Goal: Use online tool/utility: Use online tool/utility

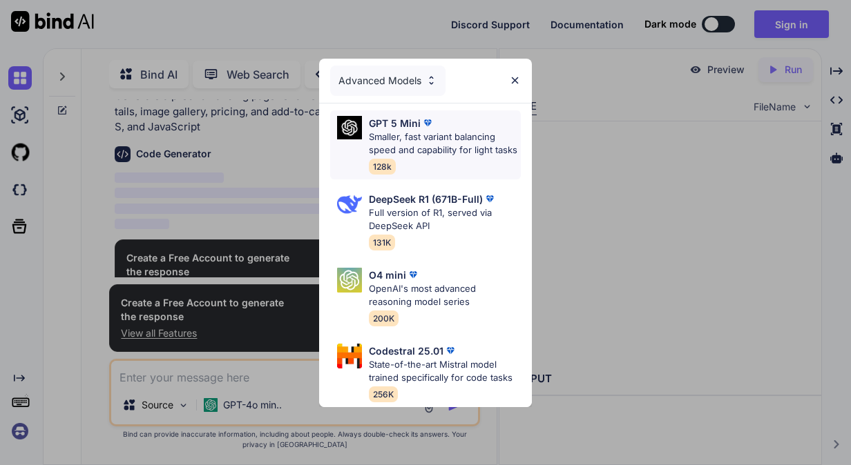
scroll to position [5, 0]
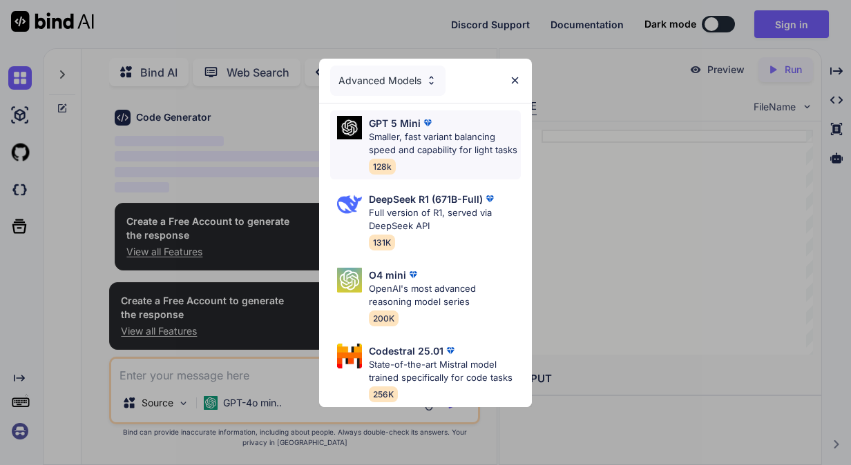
type textarea "x"
click at [393, 66] on div "Advanced Models" at bounding box center [387, 81] width 115 height 30
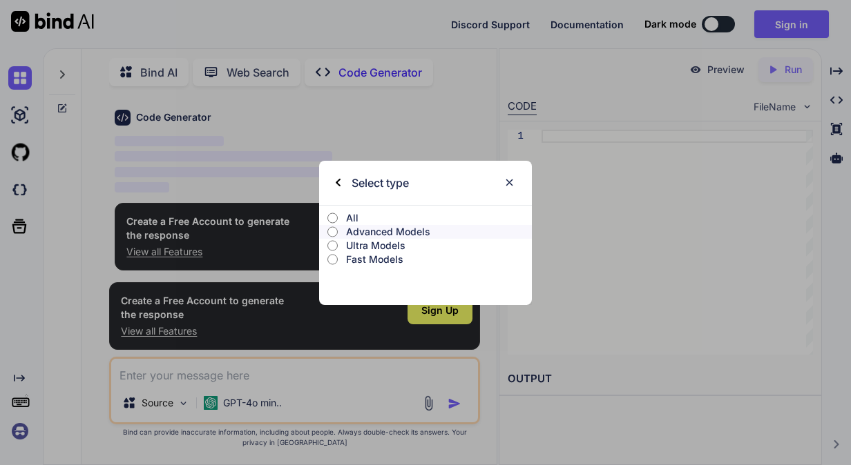
click at [365, 231] on p "Advanced Models" at bounding box center [439, 232] width 186 height 14
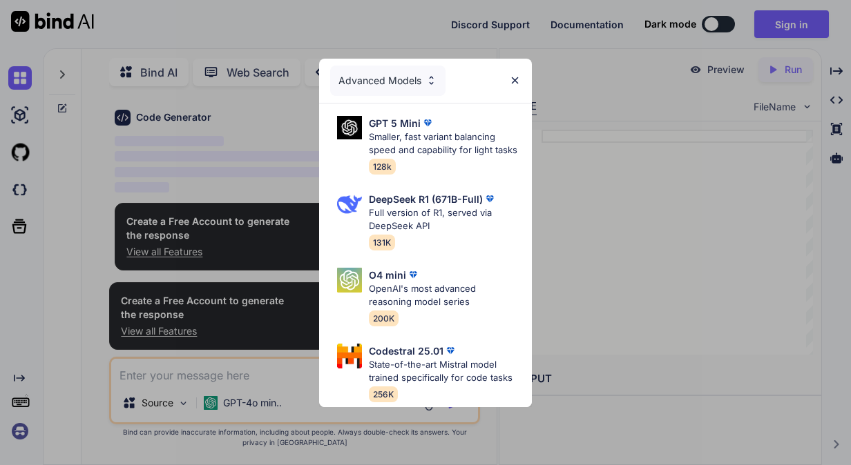
click at [523, 59] on div "Advanced Models" at bounding box center [425, 81] width 213 height 44
click at [409, 116] on p "GPT 5 Mini" at bounding box center [395, 123] width 52 height 14
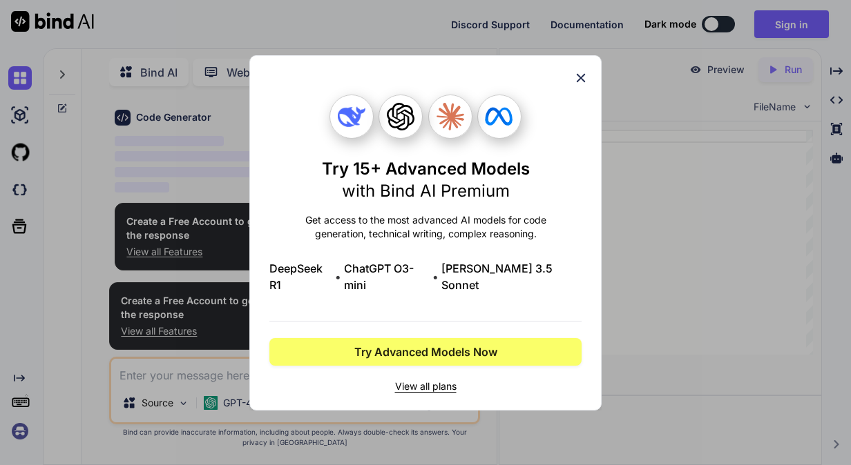
click at [589, 75] on div "Try 15+ Advanced Models with Bind AI Premium Get access to the most advanced AI…" at bounding box center [425, 233] width 352 height 356
click at [586, 79] on icon at bounding box center [580, 77] width 15 height 15
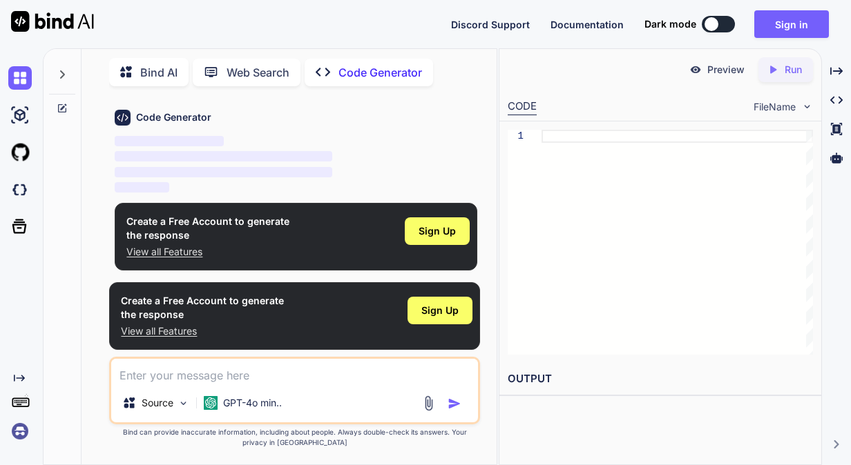
click at [163, 376] on textarea at bounding box center [294, 371] width 366 height 25
type textarea "r"
type textarea "x"
type textarea "re"
type textarea "x"
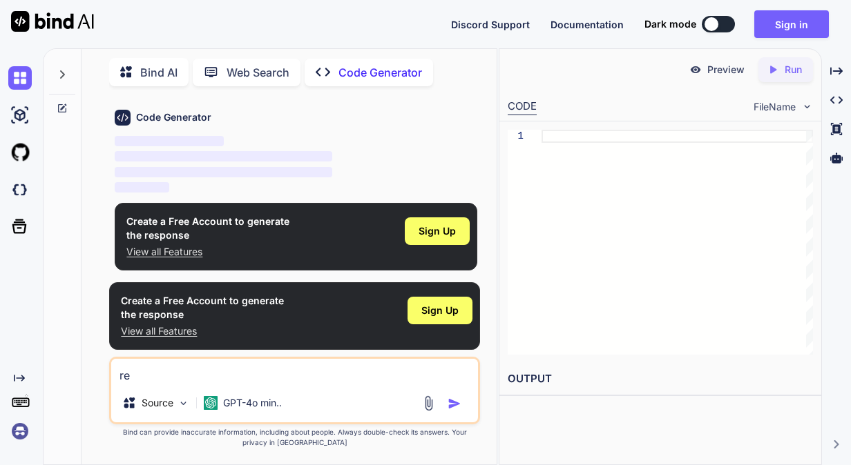
type textarea "rew"
type textarea "x"
type textarea "rewr"
type textarea "x"
type textarea "rewri"
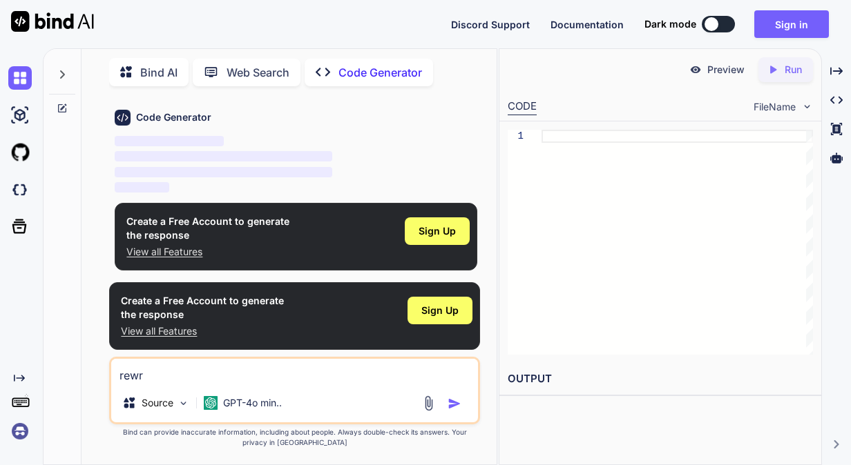
type textarea "x"
type textarea "rewrit"
type textarea "x"
type textarea "rewrite"
type textarea "x"
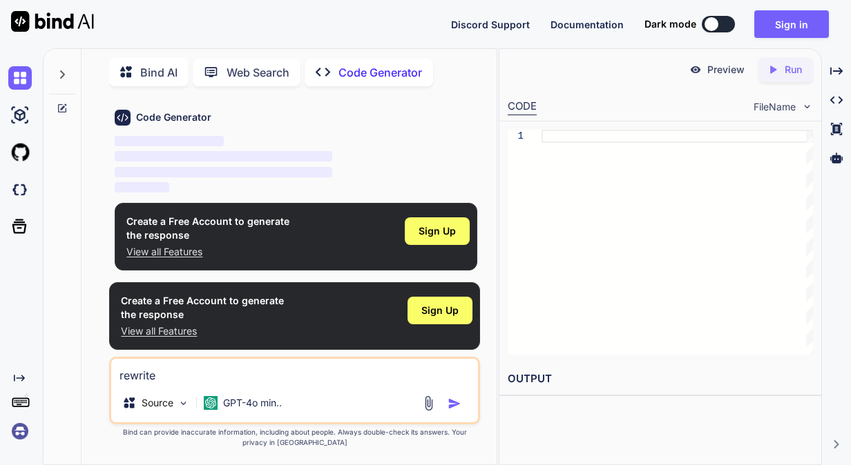
type textarea "rewrite"
type textarea "x"
type textarea "rewrite w"
type textarea "x"
type textarea "rewrite wi"
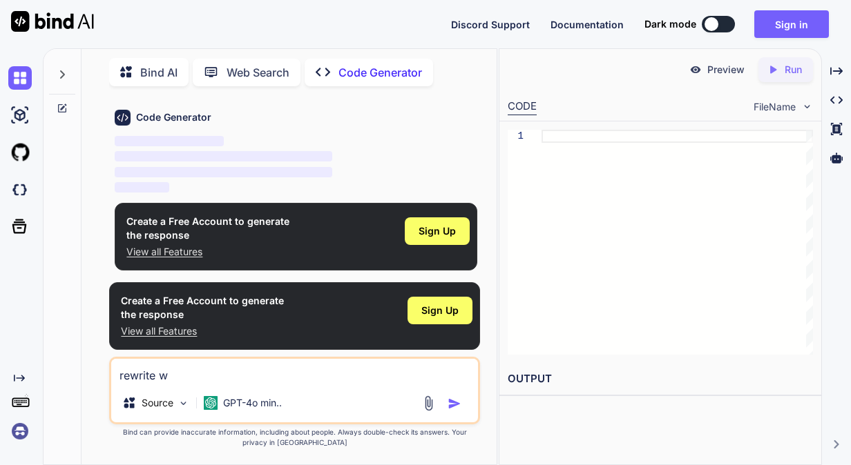
type textarea "x"
type textarea "rewrite wit"
type textarea "x"
type textarea "rewrite with"
type textarea "x"
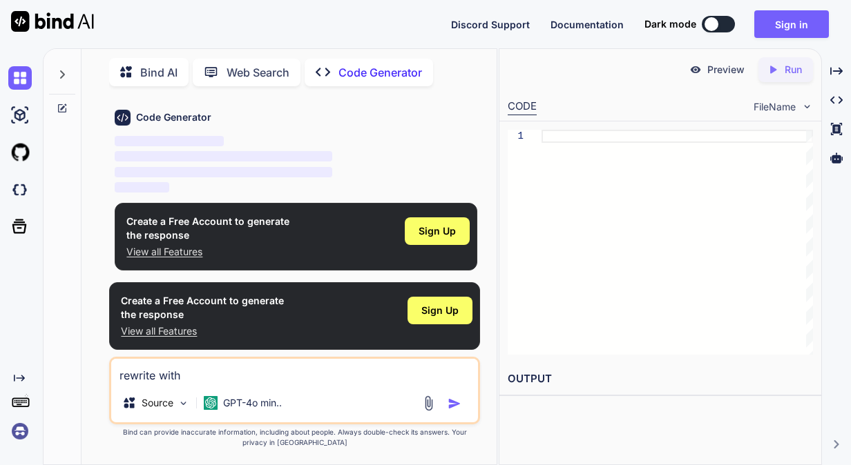
type textarea "rewrite with"
type textarea "x"
type textarea "rewrite with a"
type textarea "x"
type textarea "rewrite with ai"
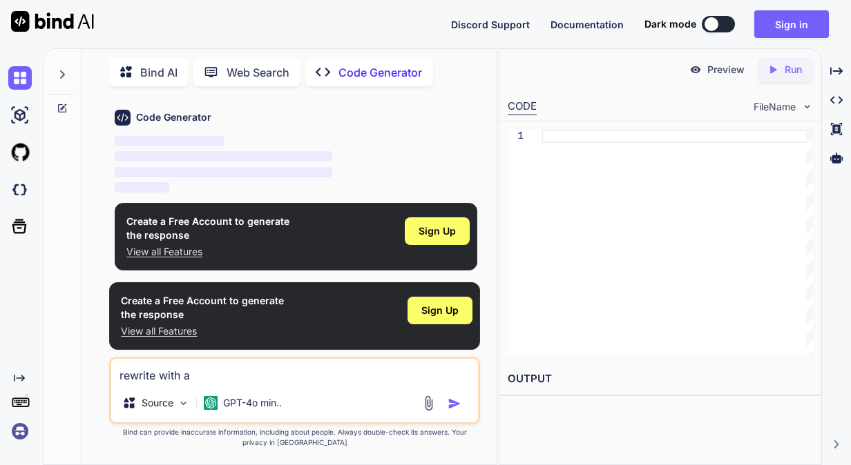
type textarea "x"
type textarea "rewrite with ai"
click at [458, 415] on div "Source GPT-4o min.." at bounding box center [294, 405] width 366 height 33
click at [454, 401] on img "button" at bounding box center [454, 404] width 14 height 14
click at [453, 402] on img "button" at bounding box center [454, 404] width 14 height 14
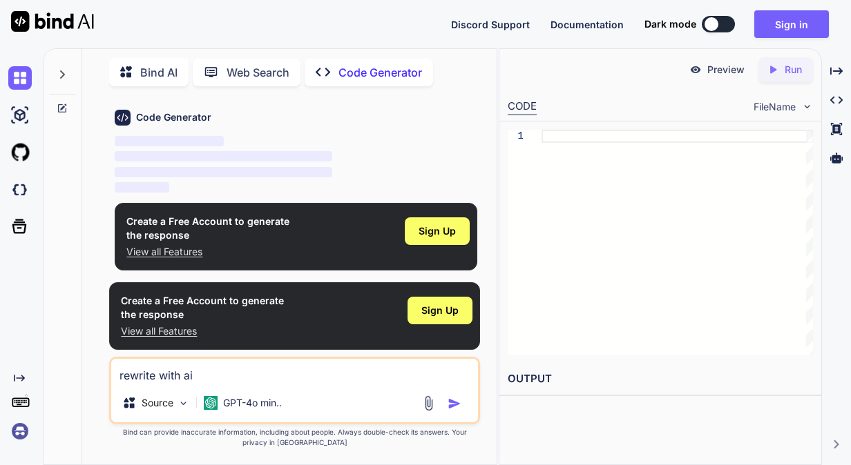
click at [291, 371] on textarea "rewrite with ai" at bounding box center [294, 371] width 366 height 25
click at [174, 399] on div "Source" at bounding box center [156, 403] width 78 height 28
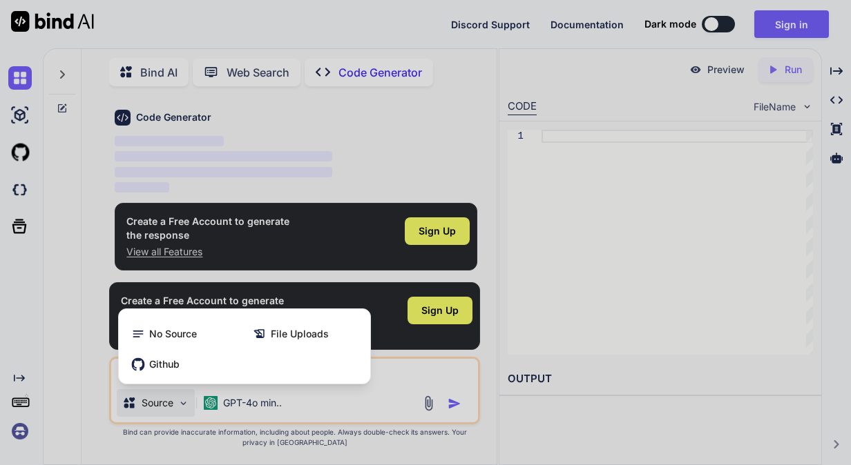
click at [369, 405] on div at bounding box center [425, 232] width 851 height 465
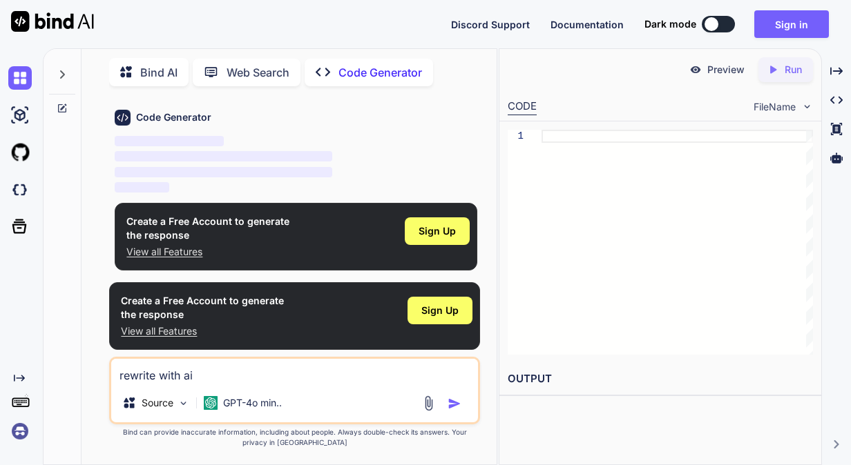
click at [456, 403] on img "button" at bounding box center [454, 404] width 14 height 14
click at [456, 402] on img "button" at bounding box center [454, 404] width 14 height 14
click at [786, 70] on p "Run" at bounding box center [792, 70] width 17 height 14
click at [171, 395] on div "Source" at bounding box center [156, 403] width 78 height 28
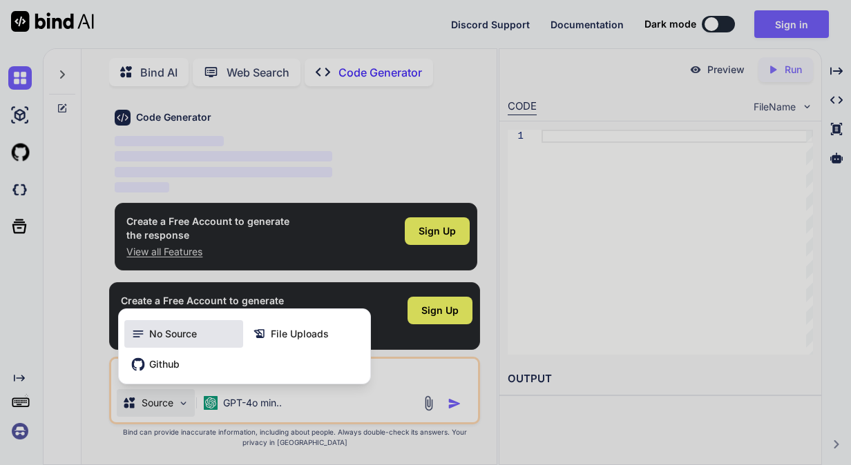
click at [175, 338] on span "No Source" at bounding box center [173, 334] width 48 height 14
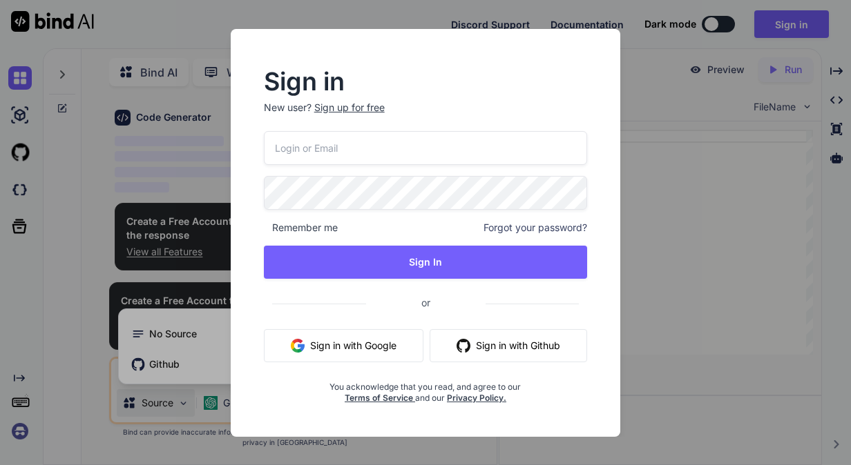
click at [776, 318] on div "Sign in New user? Sign up for free Remember me Forgot your password? Sign In or…" at bounding box center [425, 232] width 851 height 465
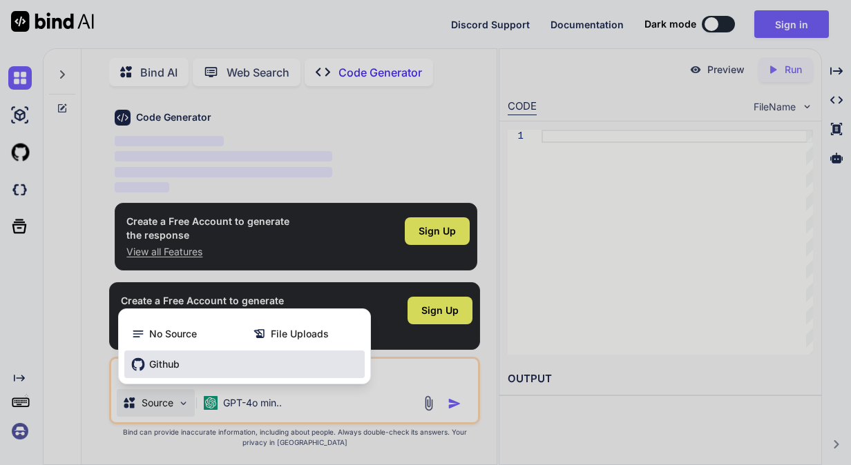
click at [218, 355] on div "Github" at bounding box center [244, 365] width 240 height 28
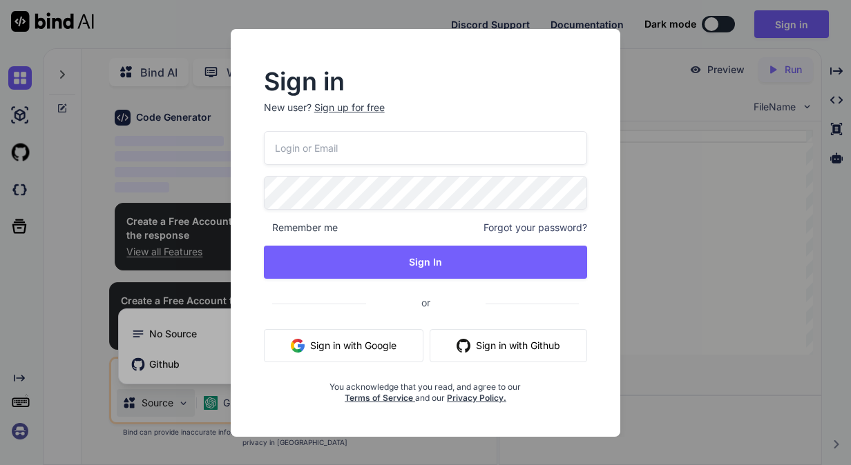
click at [769, 278] on div "Sign in New user? Sign up for free Remember me Forgot your password? Sign In or…" at bounding box center [425, 232] width 851 height 465
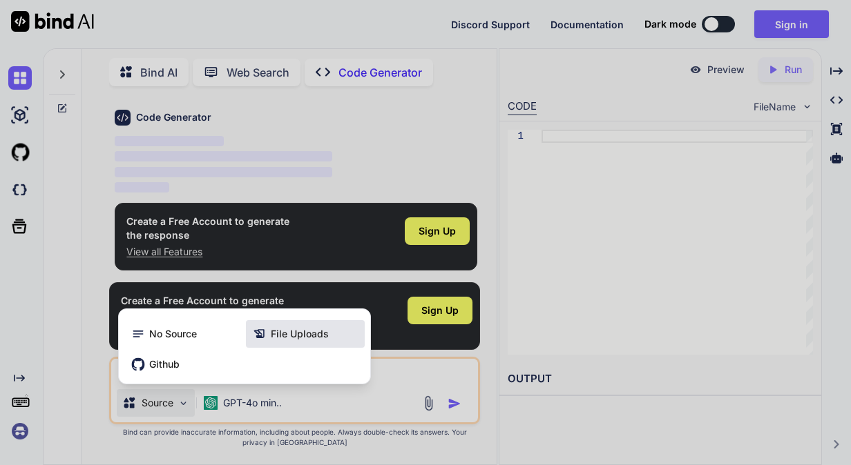
click at [290, 337] on span "File Uploads" at bounding box center [300, 334] width 58 height 14
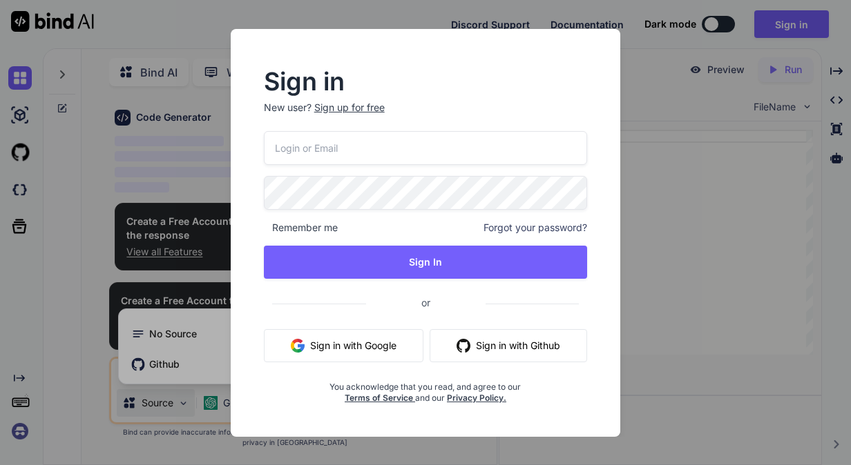
click at [788, 392] on div "Sign in New user? Sign up for free Remember me Forgot your password? Sign In or…" at bounding box center [425, 232] width 851 height 465
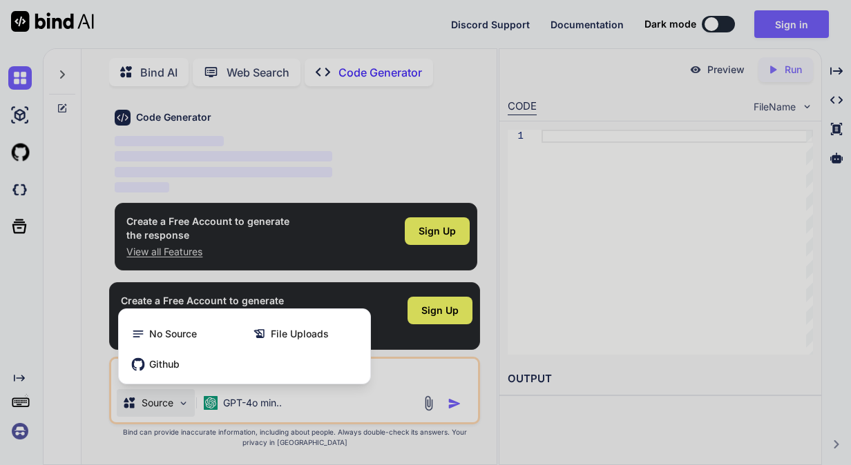
click at [646, 220] on div at bounding box center [425, 232] width 851 height 465
type textarea "x"
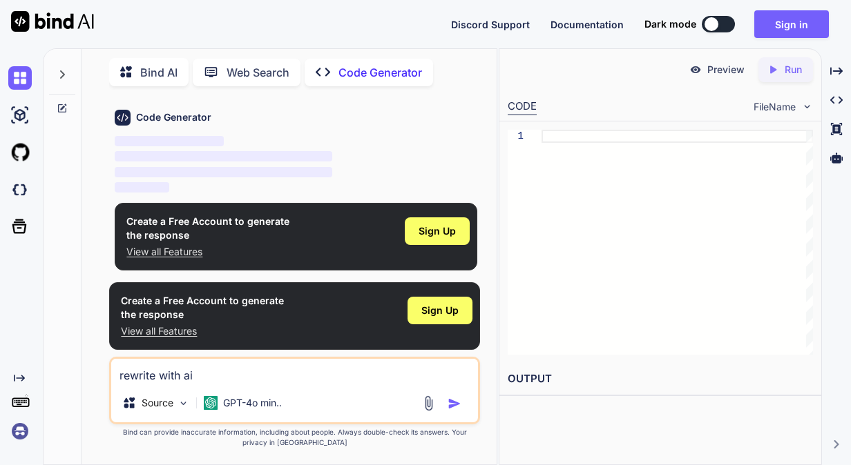
click at [600, 127] on div "1" at bounding box center [660, 243] width 322 height 242
click at [595, 138] on div at bounding box center [676, 242] width 271 height 225
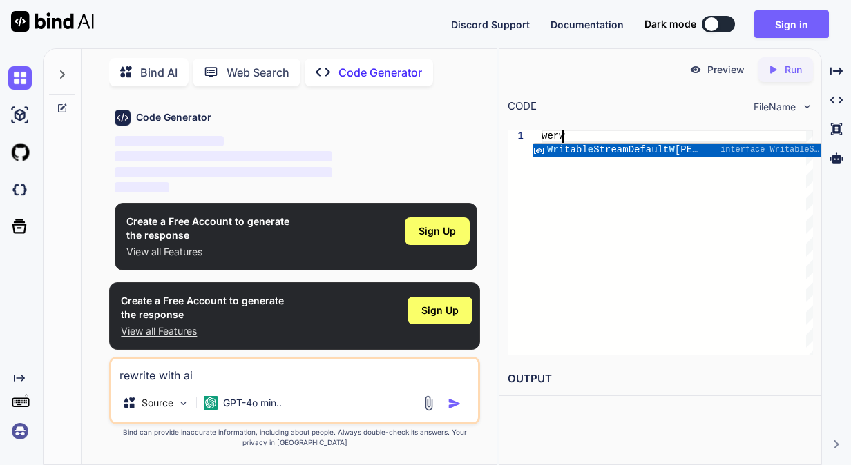
type textarea "werwer"
type textarea "x"
click at [605, 213] on div "werwer" at bounding box center [676, 242] width 271 height 225
